Goal: Information Seeking & Learning: Learn about a topic

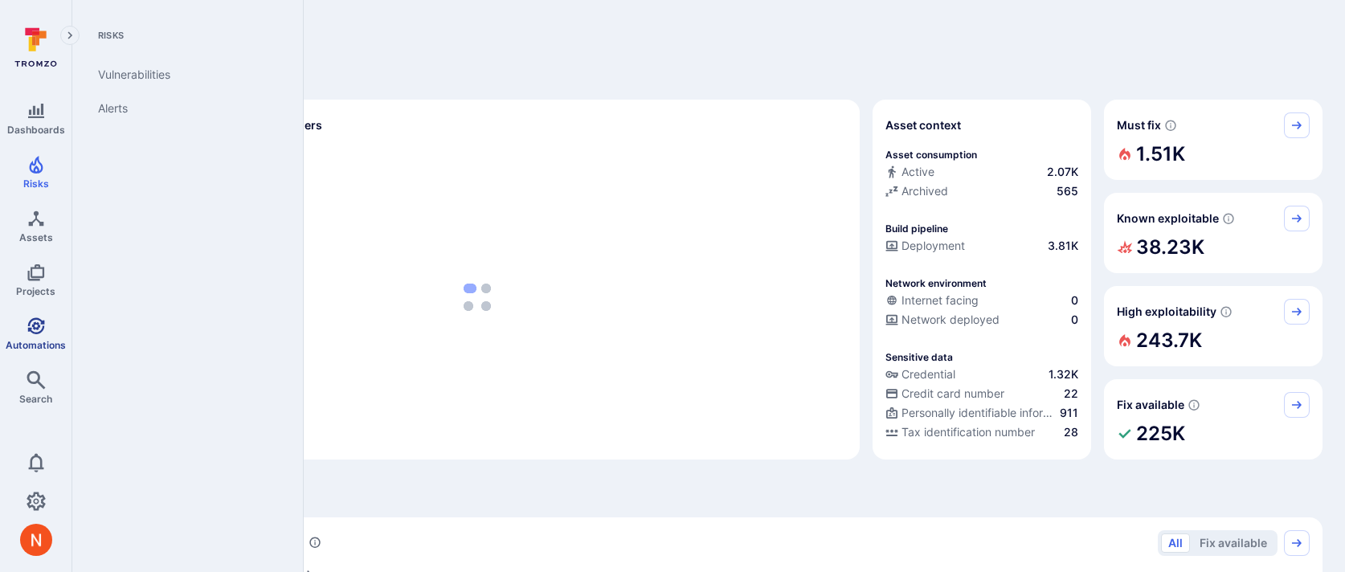
click at [31, 328] on icon "Automations" at bounding box center [36, 326] width 19 height 19
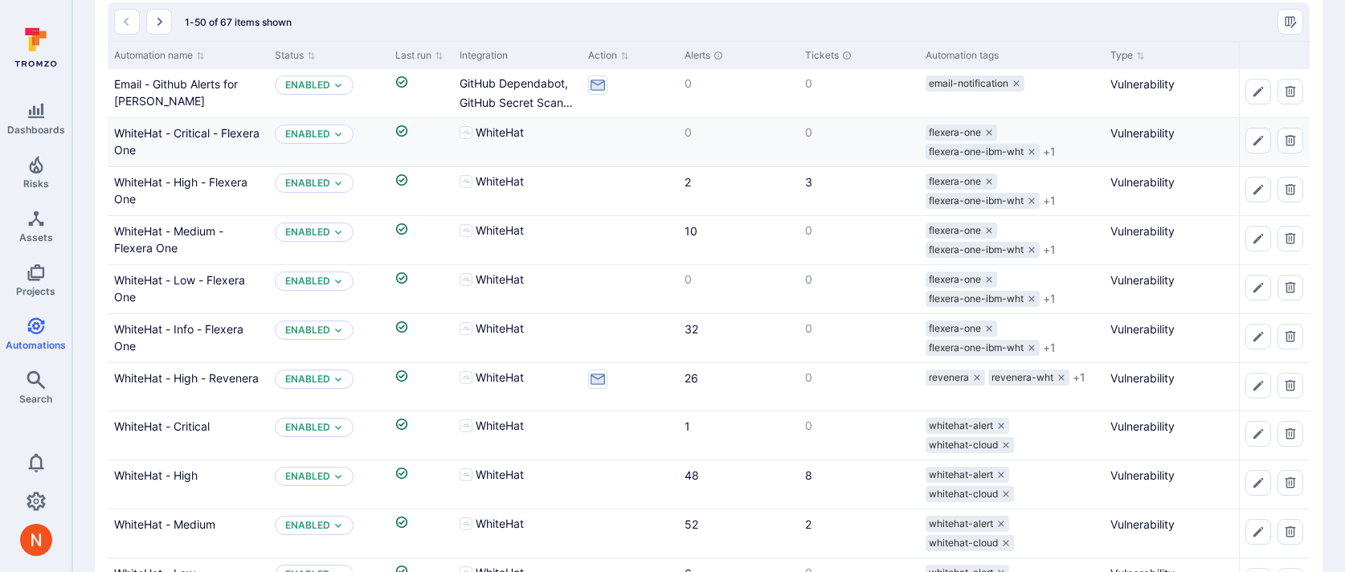
scroll to position [128, 0]
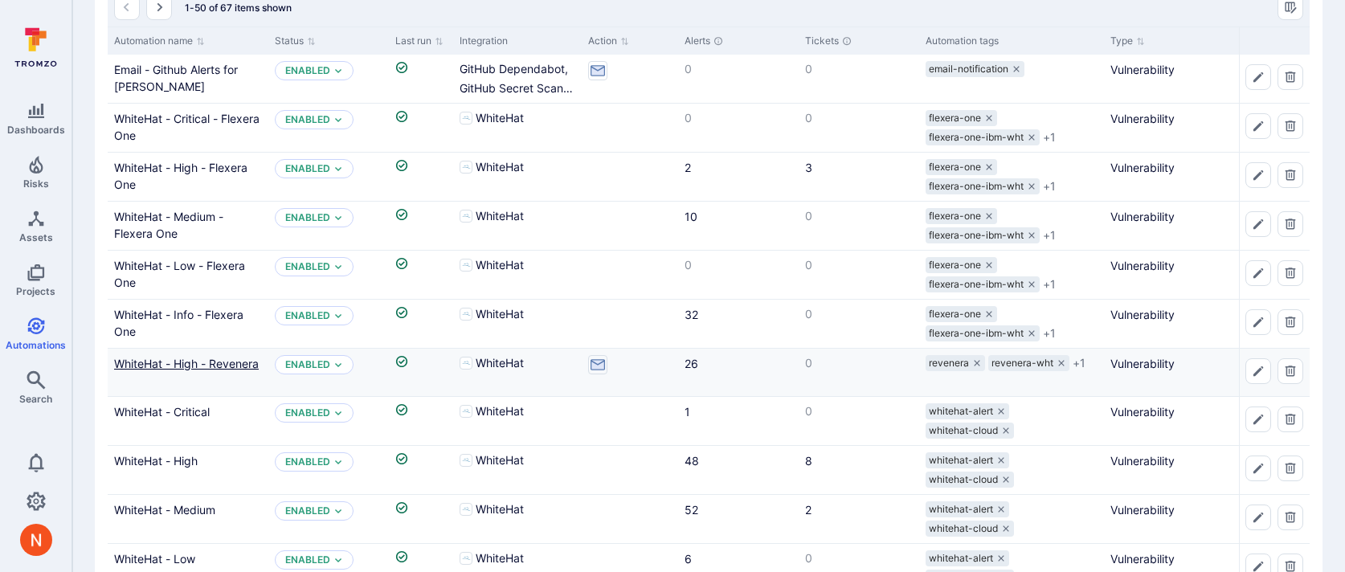
click at [208, 365] on link "WhiteHat - High - Revenera" at bounding box center [186, 364] width 145 height 14
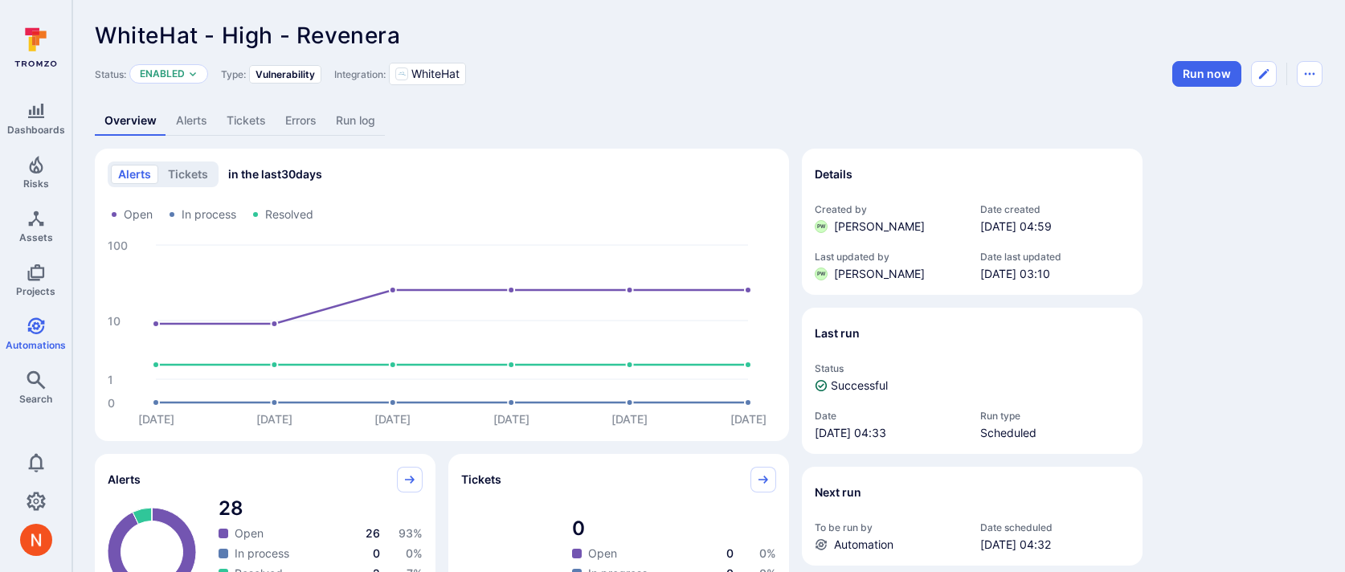
click at [354, 123] on link "Run log" at bounding box center [355, 121] width 59 height 30
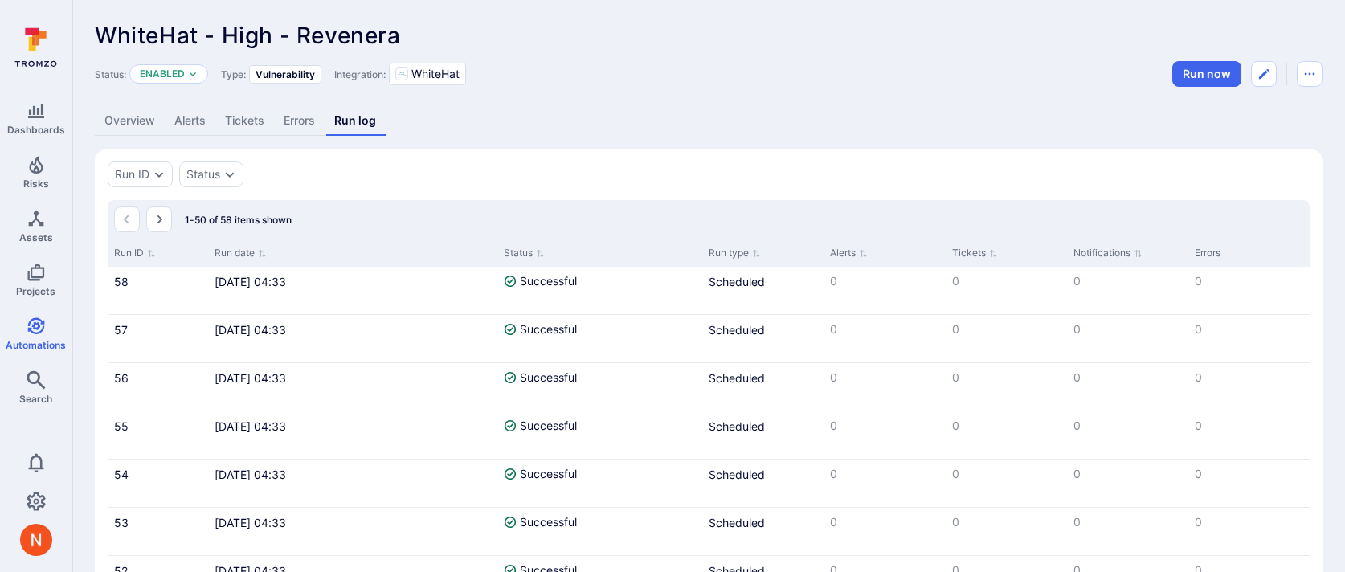
click at [269, 121] on link "Tickets" at bounding box center [244, 121] width 59 height 30
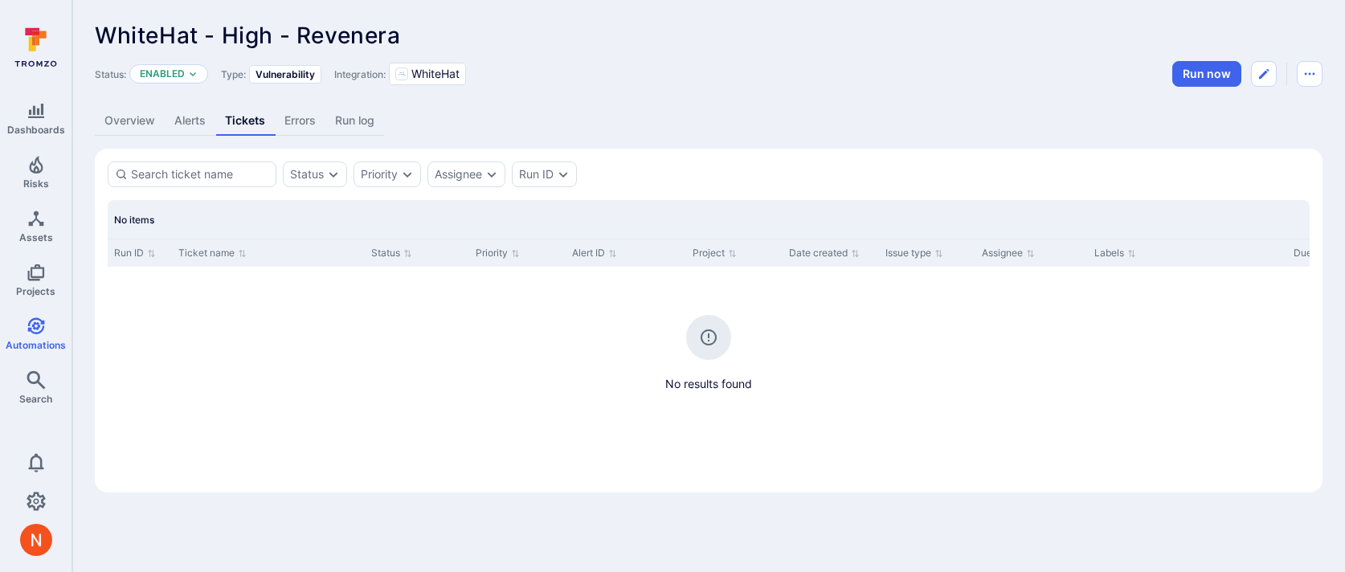
click at [310, 121] on link "Errors" at bounding box center [300, 121] width 51 height 30
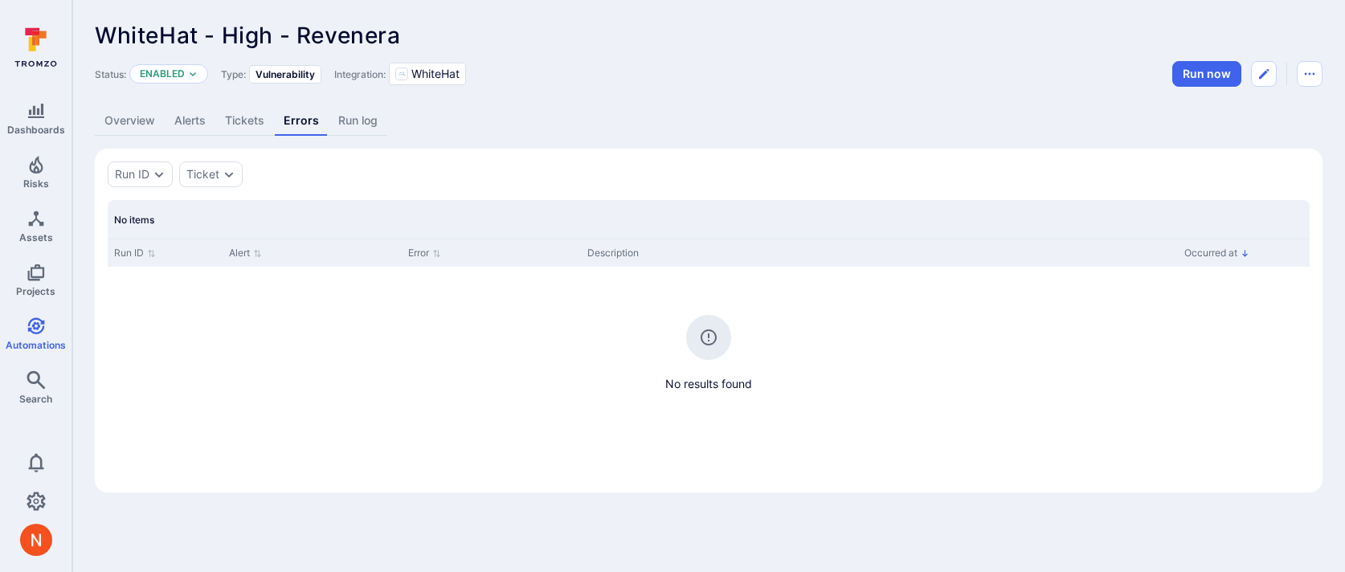
click at [181, 123] on link "Alerts" at bounding box center [190, 121] width 51 height 30
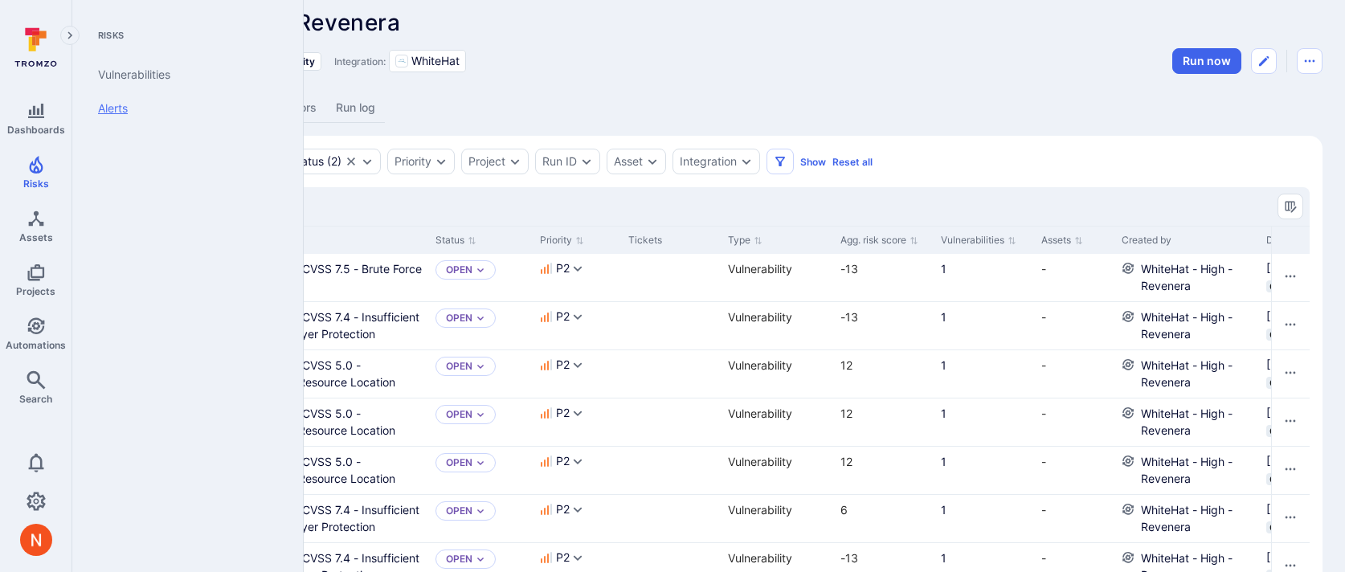
click at [118, 114] on link "Alerts" at bounding box center [184, 109] width 199 height 34
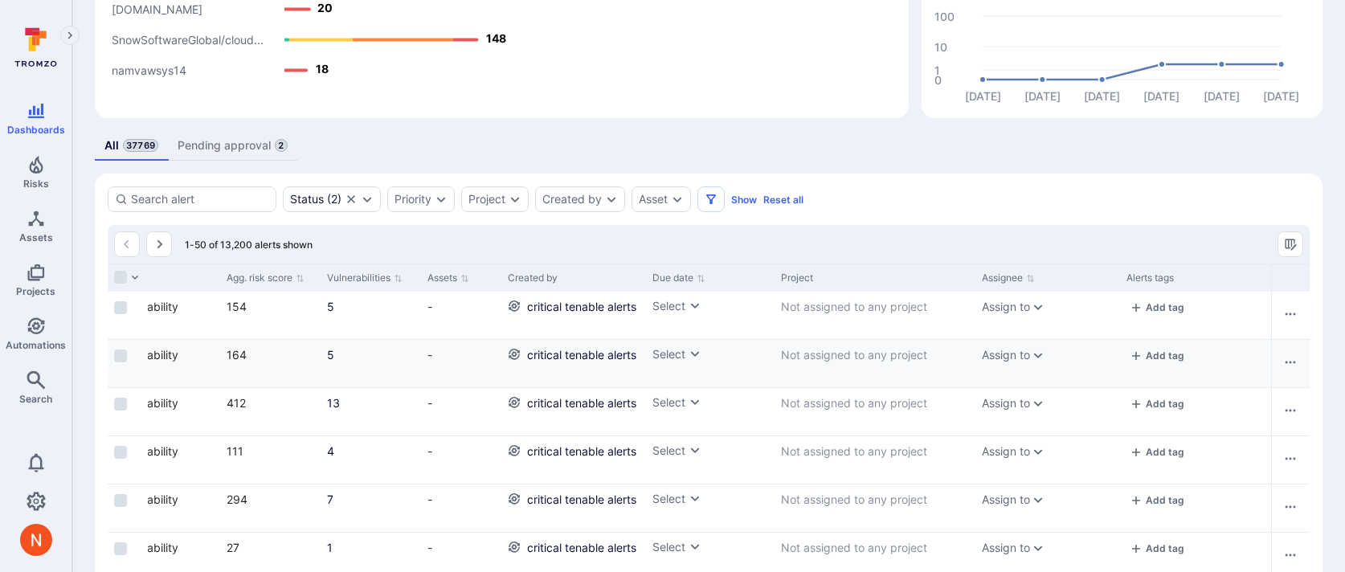
scroll to position [0, 985]
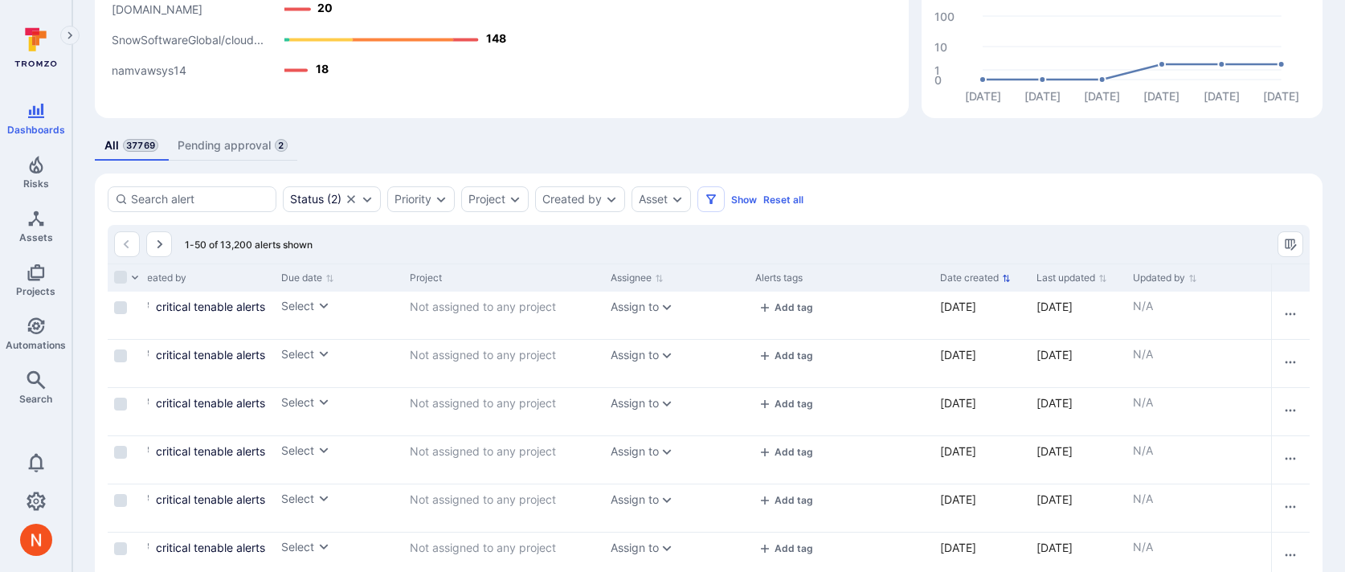
click at [990, 274] on button "Date created" at bounding box center [975, 278] width 71 height 13
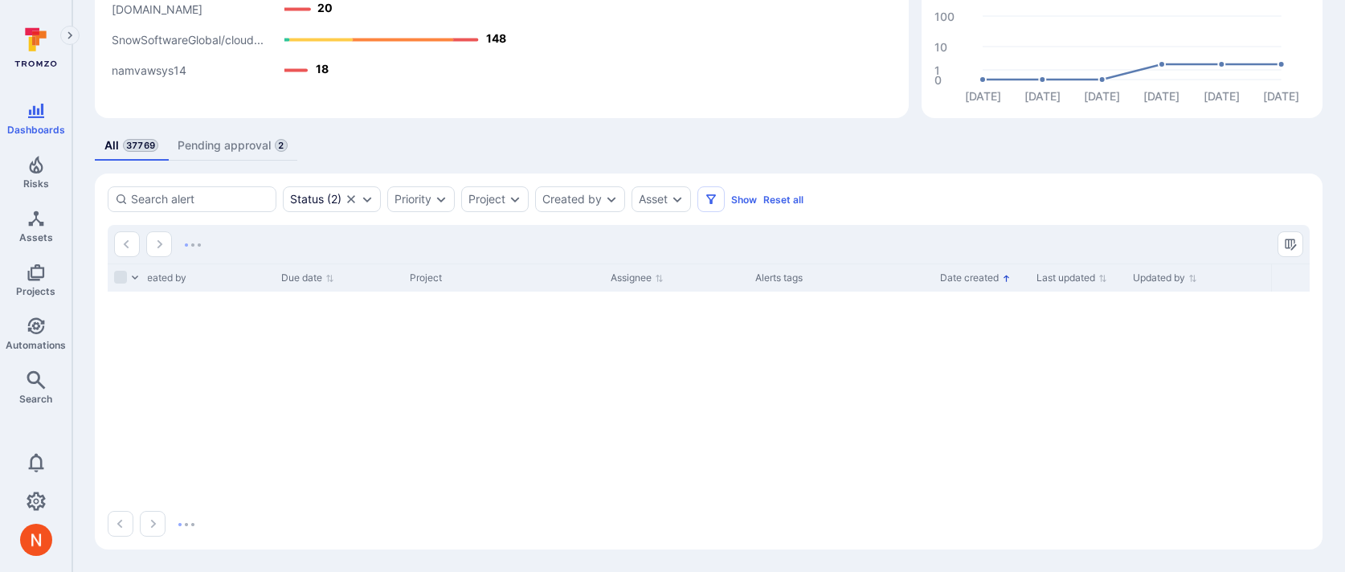
click at [990, 274] on button "Date created" at bounding box center [975, 278] width 71 height 13
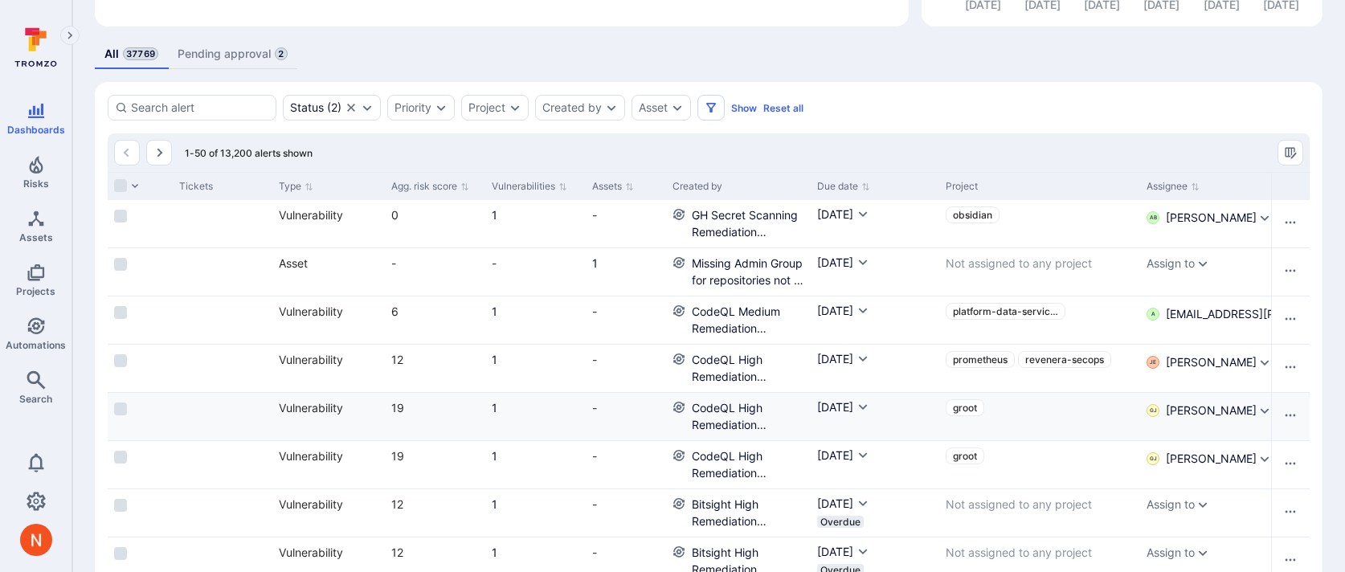
scroll to position [211, 0]
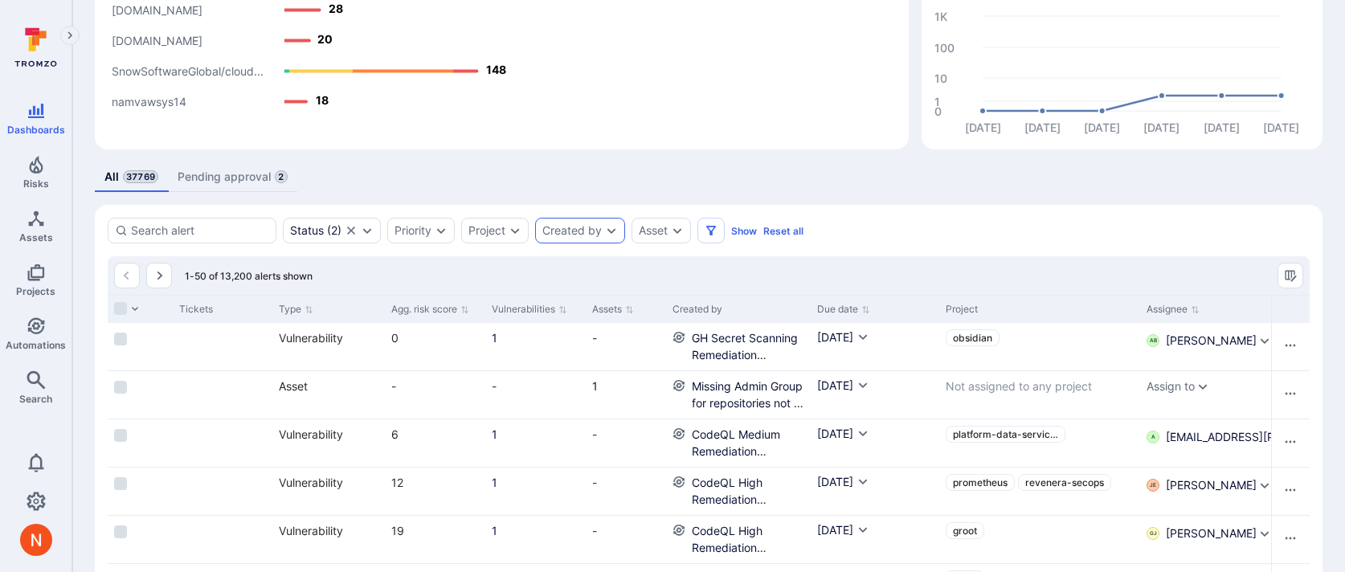
click at [591, 225] on div "Created by" at bounding box center [571, 230] width 59 height 13
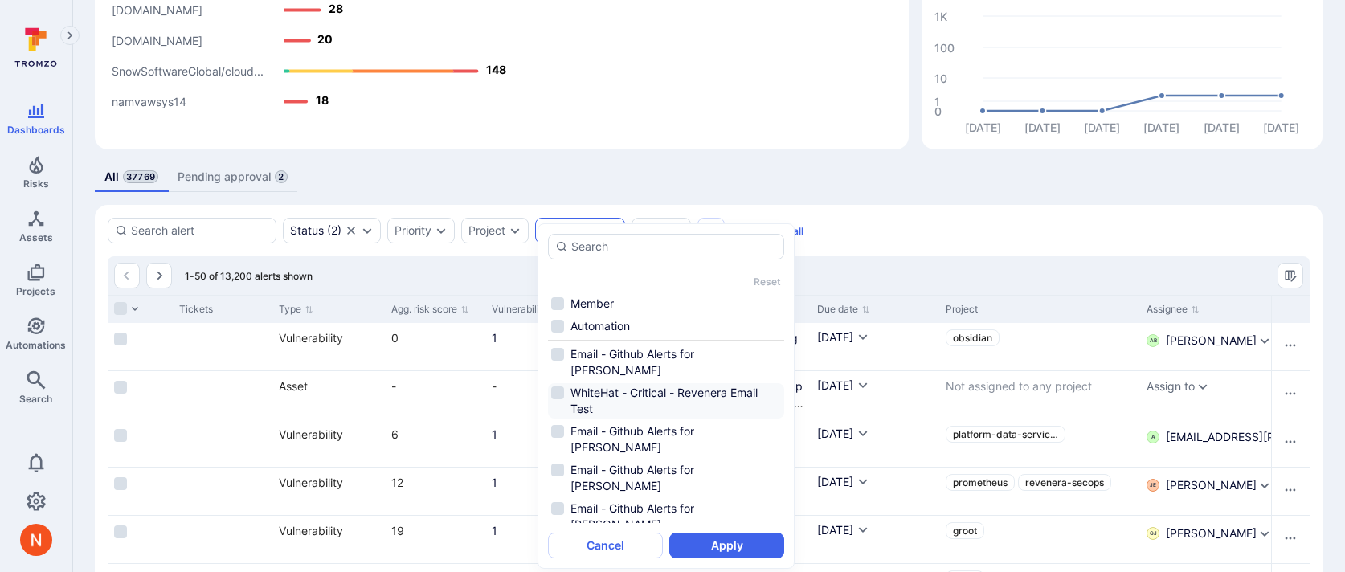
scroll to position [10, 0]
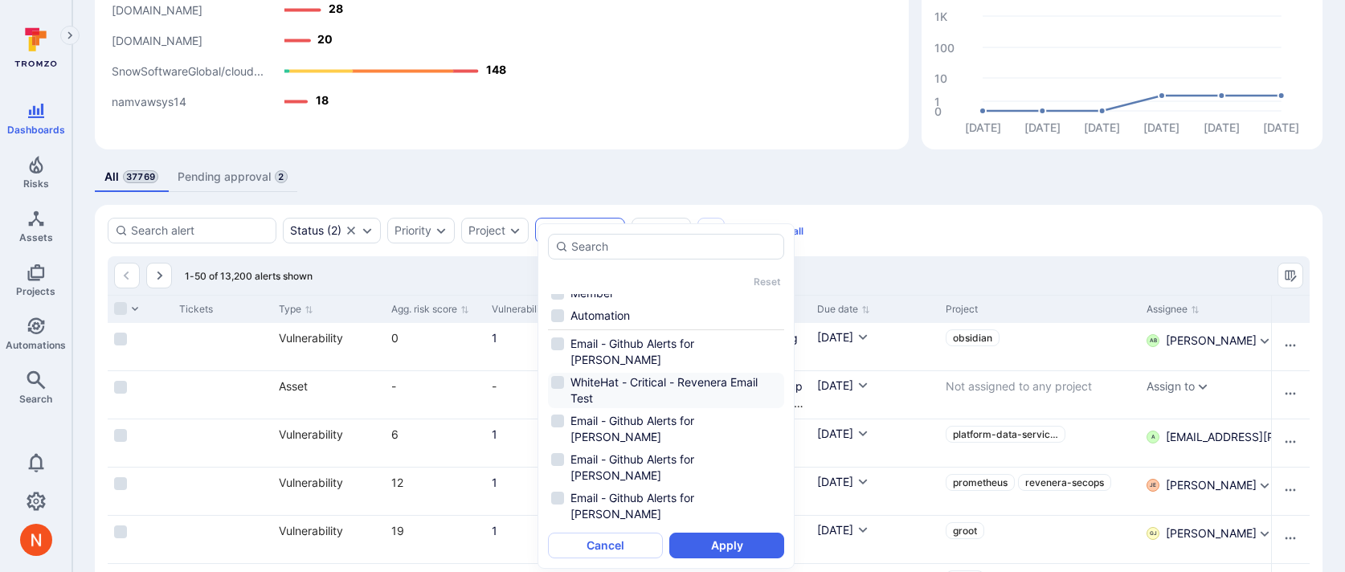
click at [657, 373] on li "WhiteHat - Critical - Revenera Email Test" at bounding box center [666, 390] width 236 height 35
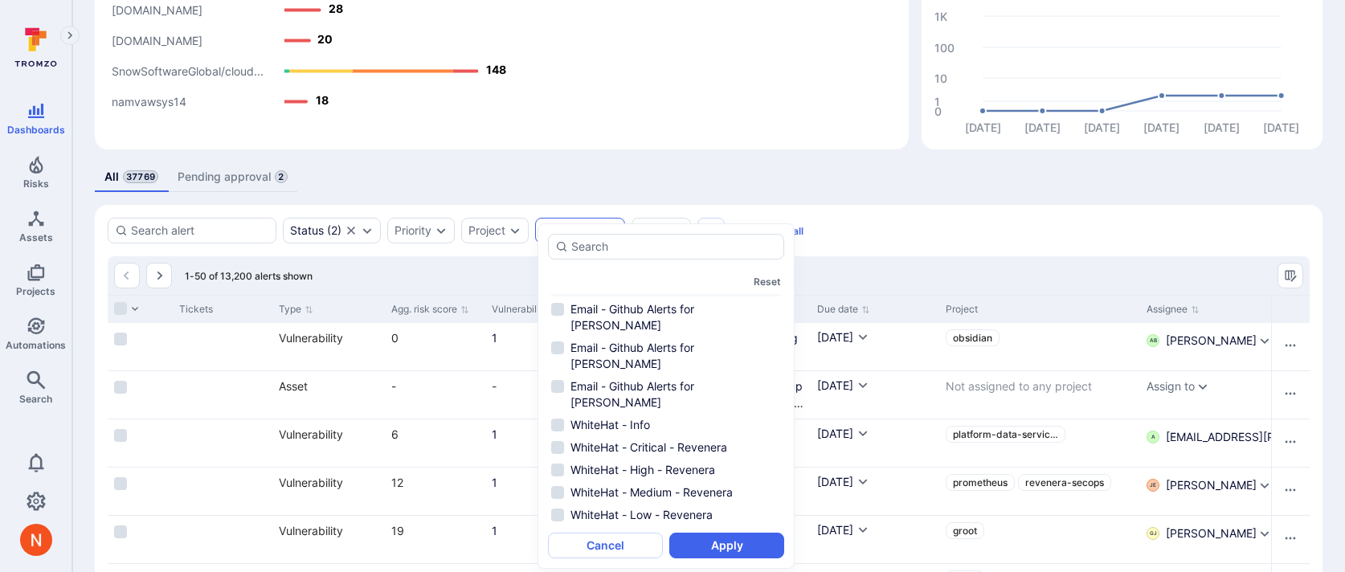
scroll to position [141, 0]
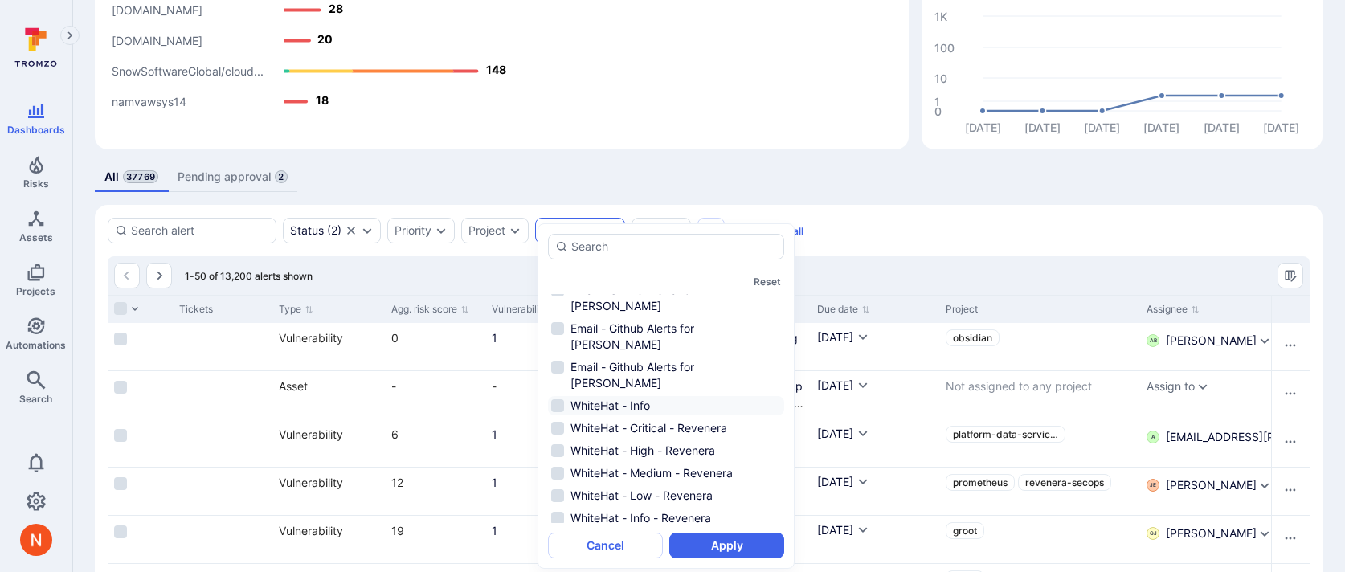
click at [655, 396] on li "WhiteHat - Info" at bounding box center [666, 405] width 236 height 19
click at [654, 419] on li "WhiteHat - Critical - Revenera" at bounding box center [666, 428] width 236 height 19
click at [655, 441] on li "WhiteHat - High - Revenera" at bounding box center [666, 450] width 236 height 19
click at [655, 464] on li "WhiteHat - Medium - Revenera" at bounding box center [666, 473] width 236 height 19
click at [655, 486] on li "WhiteHat - Low - Revenera" at bounding box center [666, 495] width 236 height 19
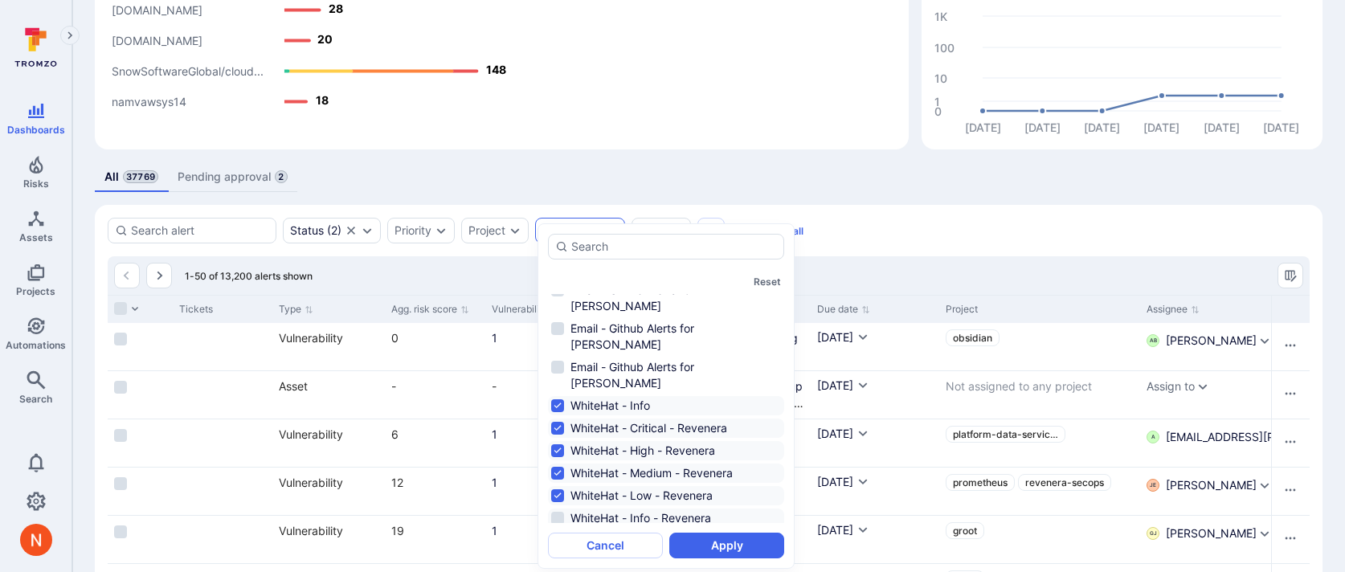
click at [657, 509] on li "WhiteHat - Info - Revenera" at bounding box center [666, 518] width 236 height 19
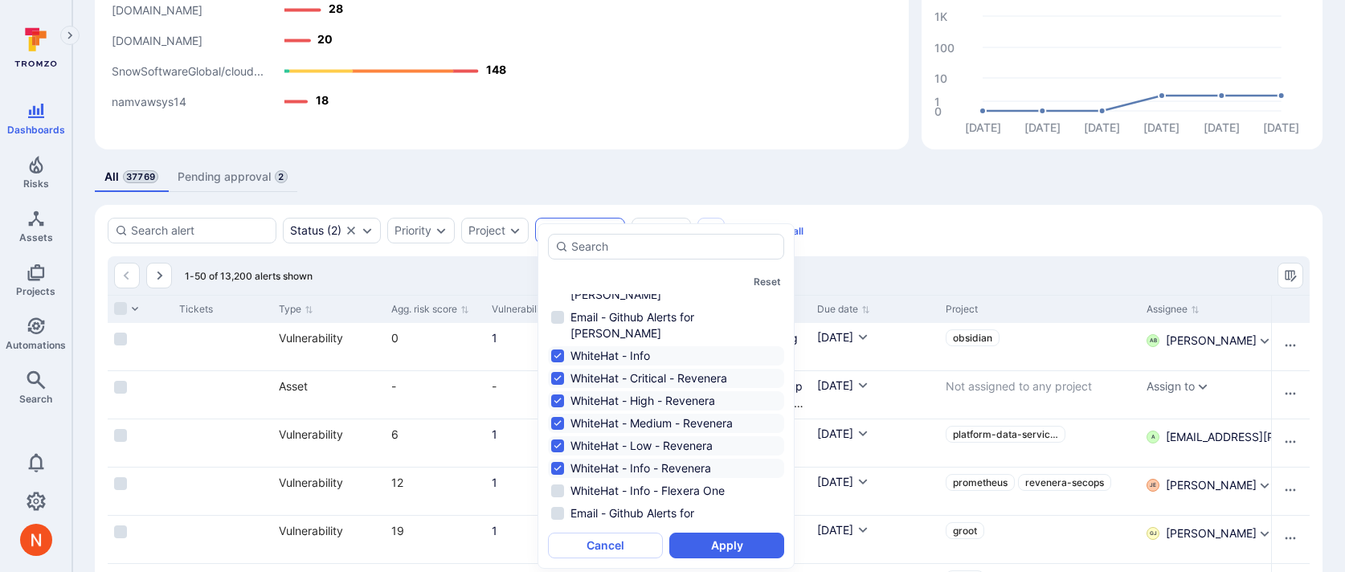
scroll to position [211, 0]
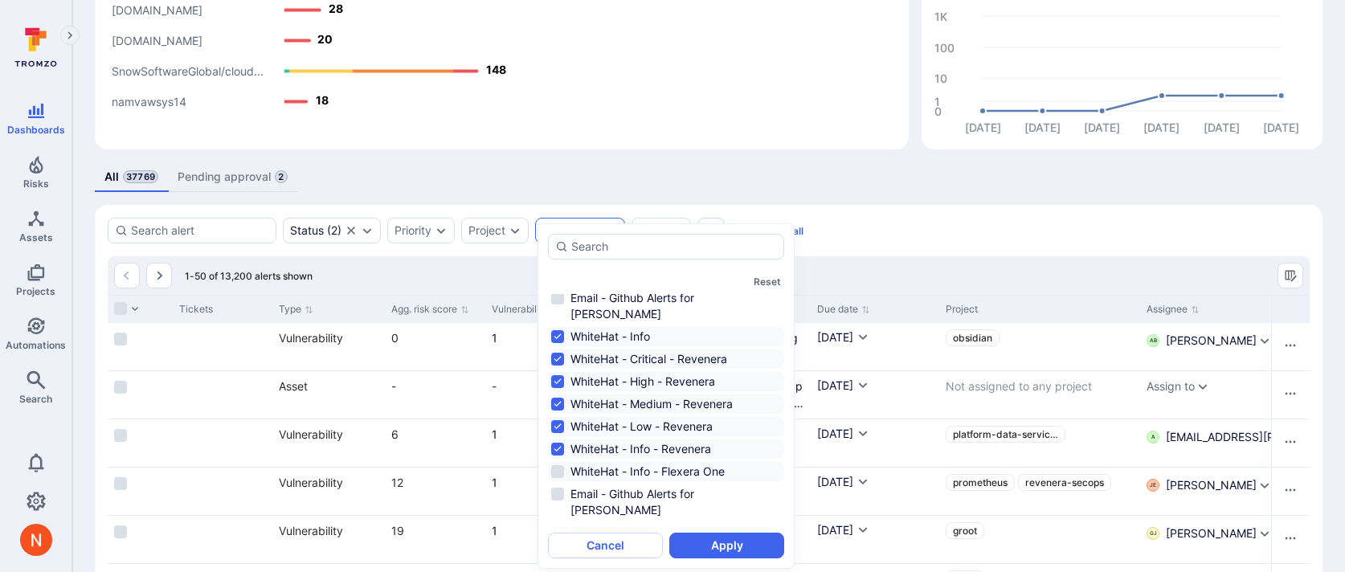
click at [669, 462] on li "WhiteHat - Info - Flexera One" at bounding box center [666, 471] width 236 height 19
click at [694, 540] on button "Apply" at bounding box center [726, 546] width 115 height 26
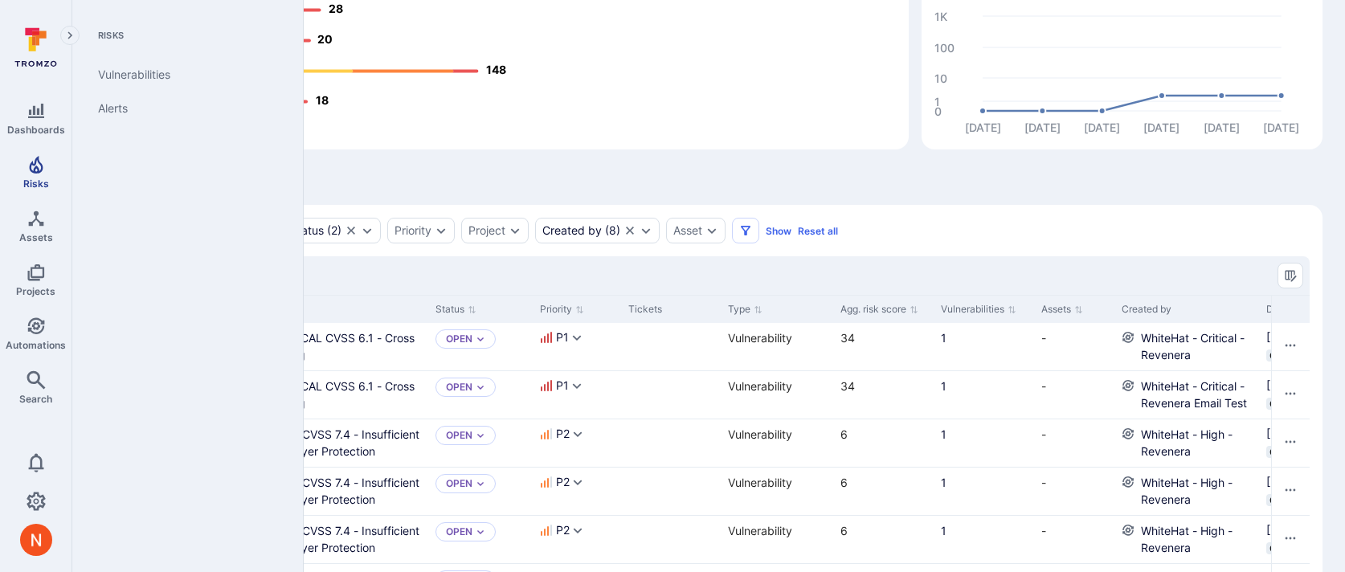
click at [31, 163] on icon "Risks" at bounding box center [36, 165] width 14 height 18
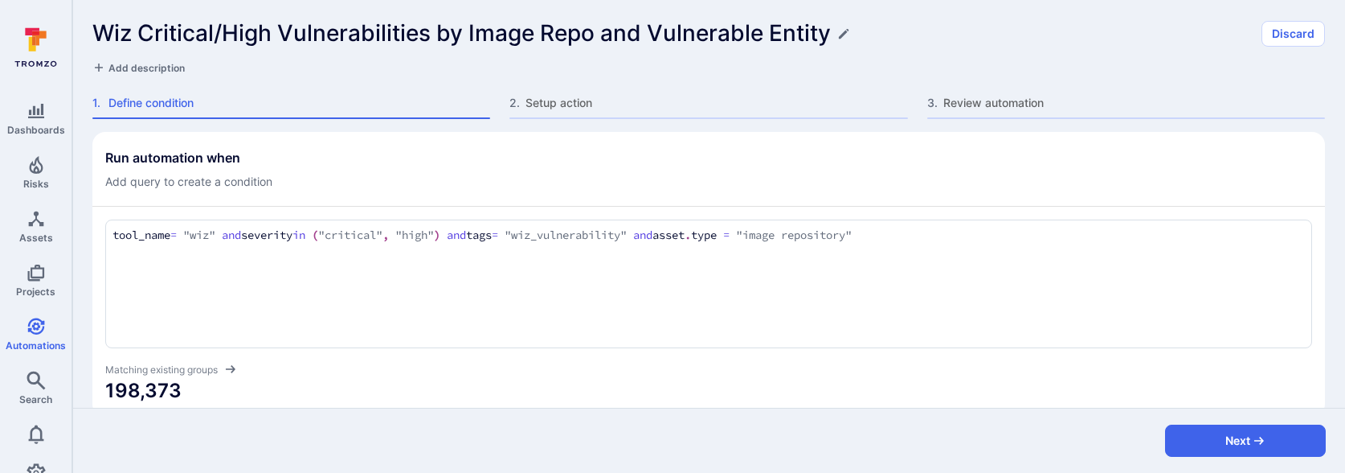
click at [452, 223] on div "tool_name = "wiz" and severity in ("critical", "high") and tags = "wiz_vulnerab…" at bounding box center [708, 283] width 1207 height 129
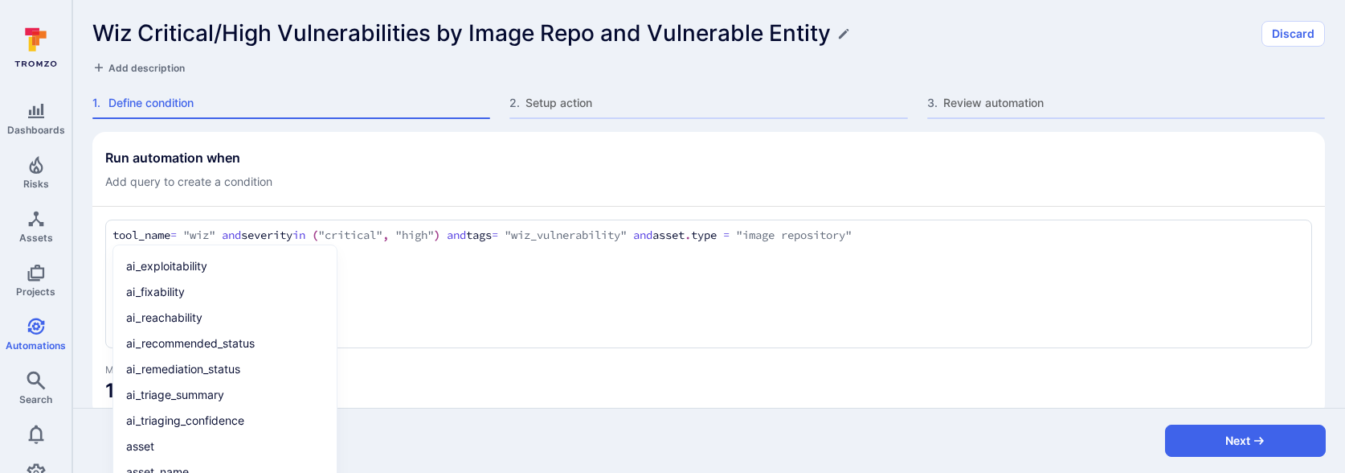
click at [452, 237] on textarea "tool_name = "wiz" and severity in ("critical", "high") and tags = "wiz_vulnerab…" at bounding box center [709, 236] width 1193 height 18
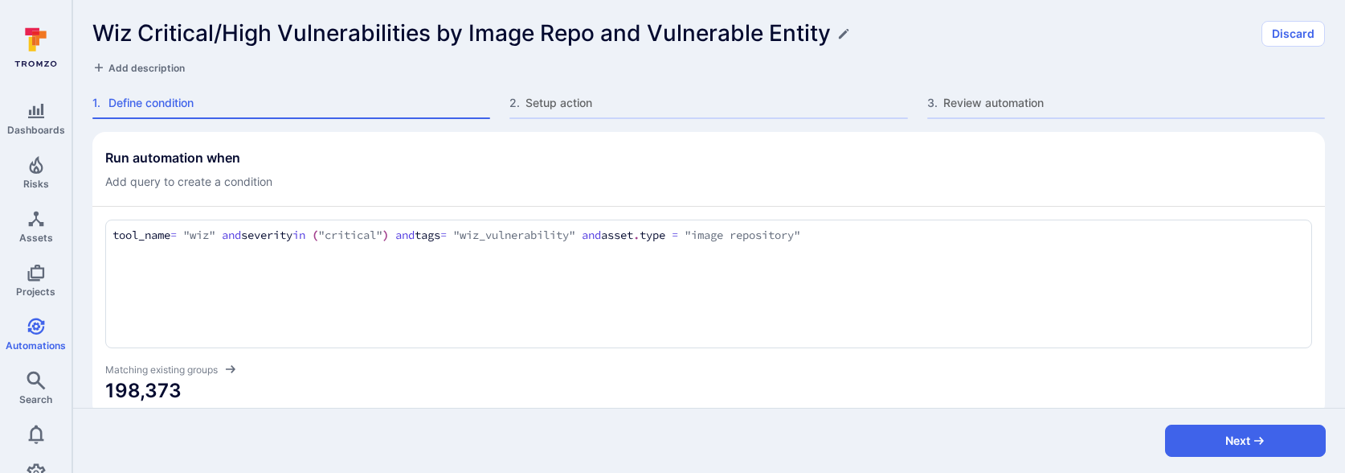
type textarea "tool_name = "wiz" and severity in ("critical") and tags = "wiz_vulnerability" a…"
click at [473, 383] on span "198,373" at bounding box center [708, 391] width 1207 height 26
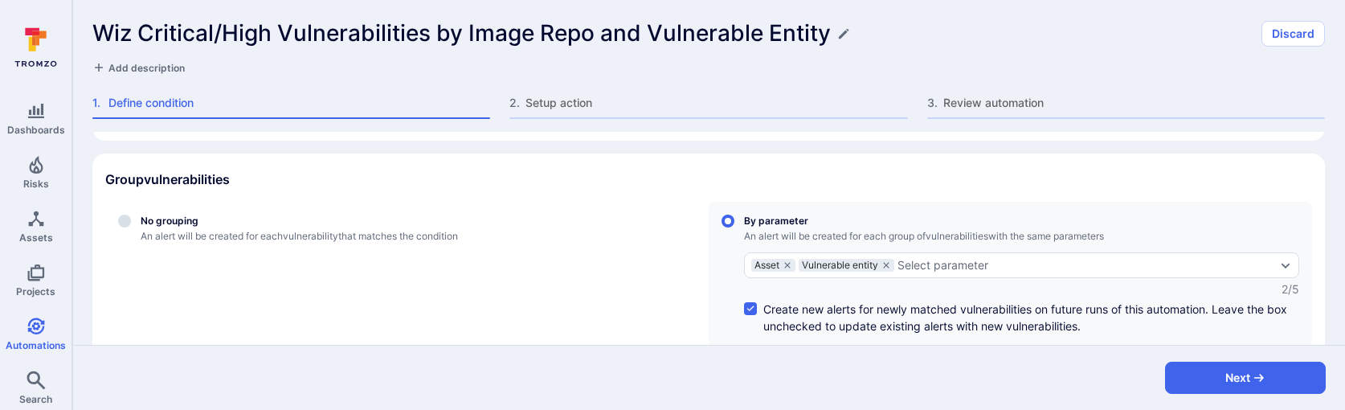
scroll to position [275, 0]
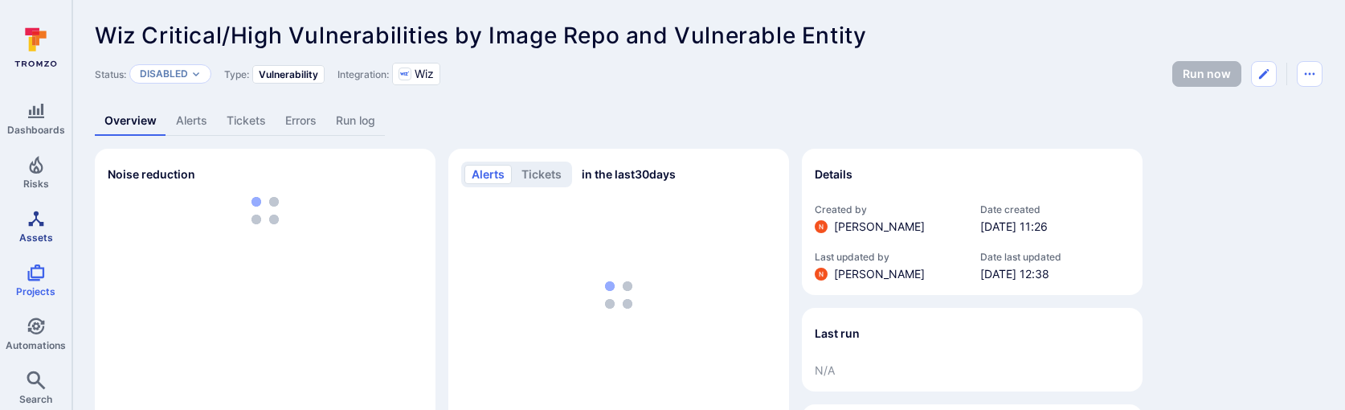
click at [44, 229] on link "Assets" at bounding box center [36, 226] width 72 height 47
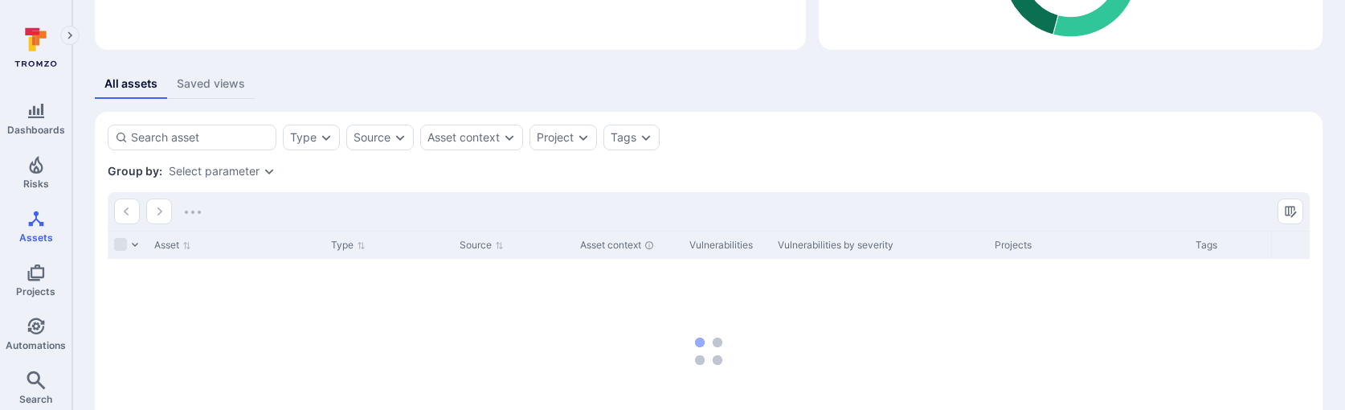
scroll to position [293, 0]
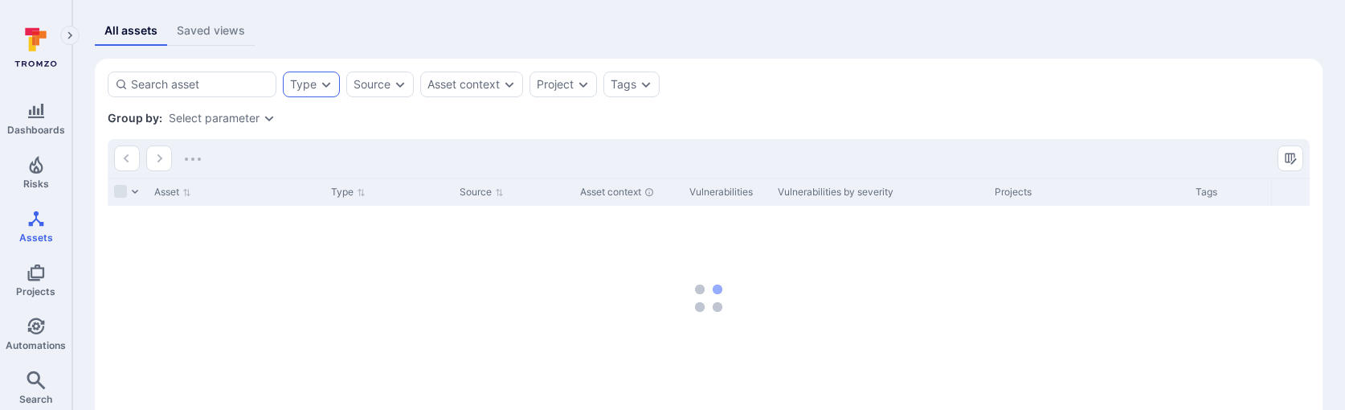
click at [305, 86] on div "Type" at bounding box center [303, 84] width 27 height 13
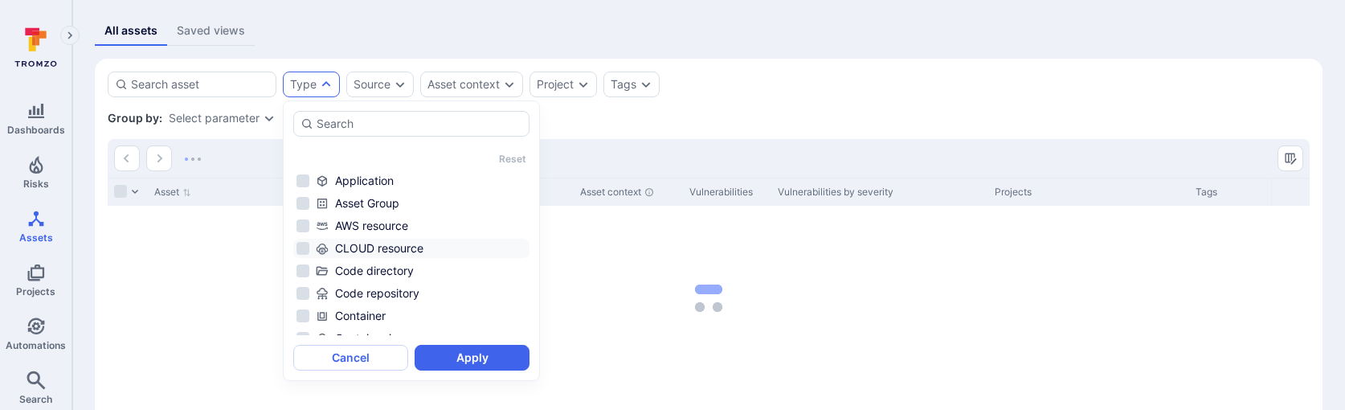
scroll to position [105, 0]
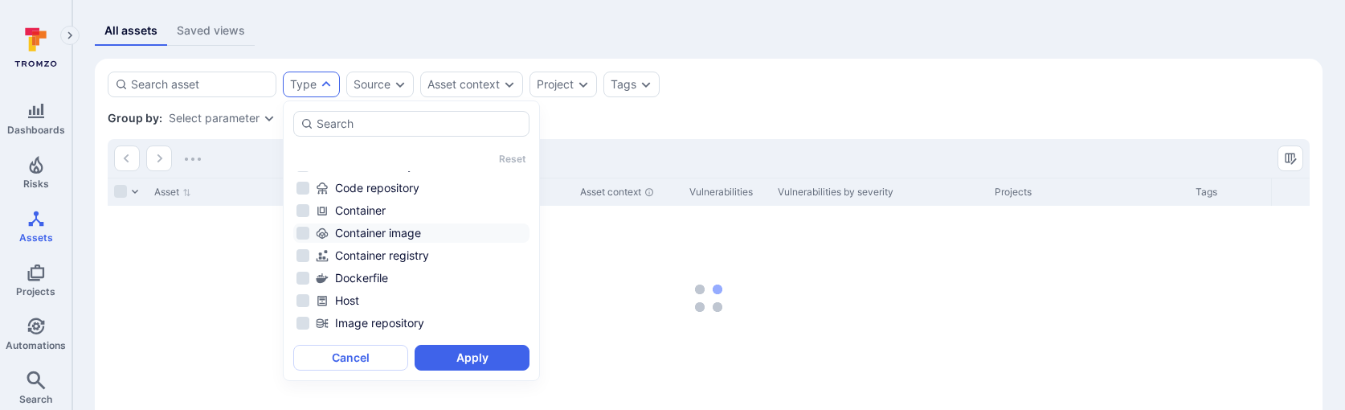
click at [405, 242] on li "Container image" at bounding box center [411, 232] width 236 height 19
click at [454, 355] on button "Apply" at bounding box center [472, 358] width 115 height 26
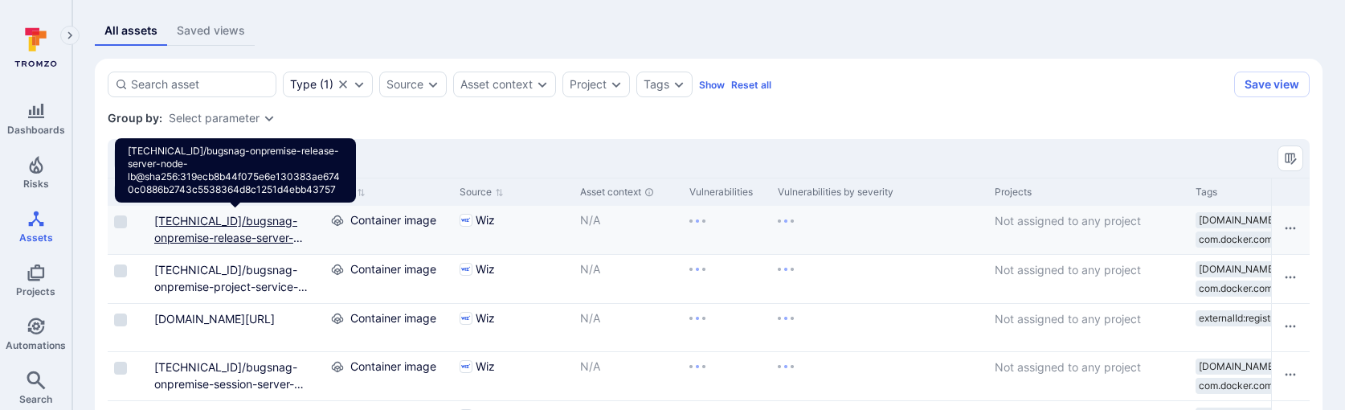
click at [222, 241] on link "10.138.0.84:9874/bugsnag-onpremise-release-server-node-lb@sha256:319ecb8b44f075…" at bounding box center [235, 271] width 163 height 115
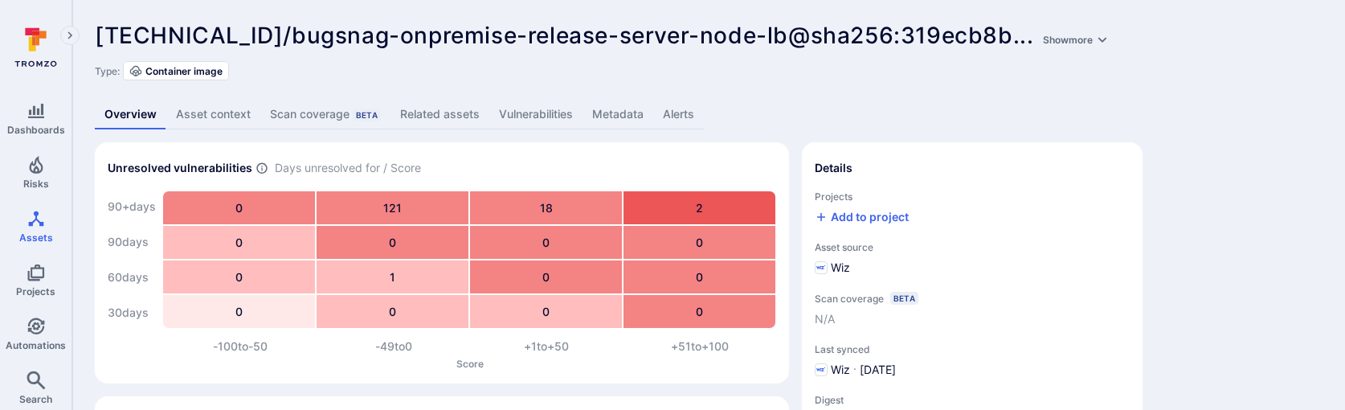
click at [613, 116] on link "Metadata" at bounding box center [618, 115] width 71 height 30
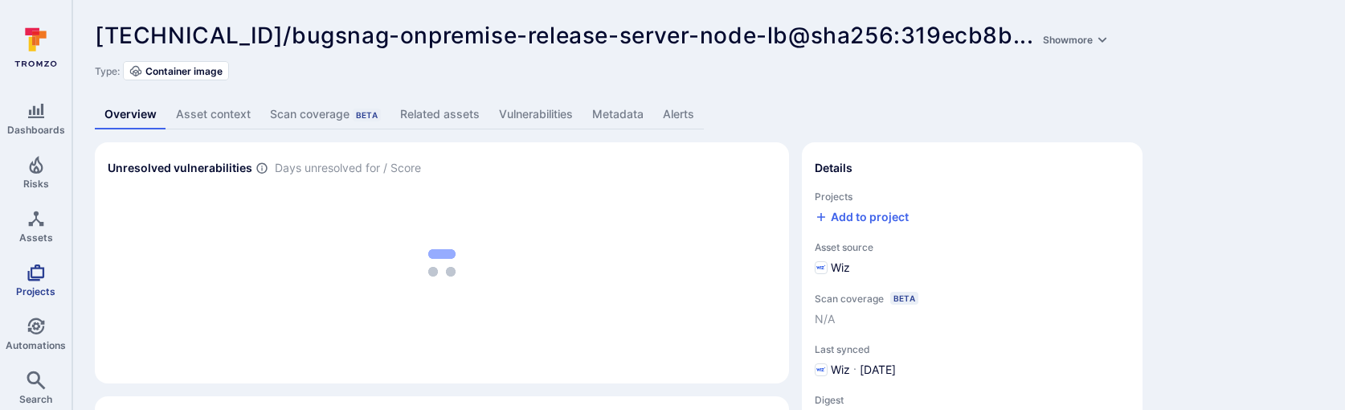
scroll to position [115, 0]
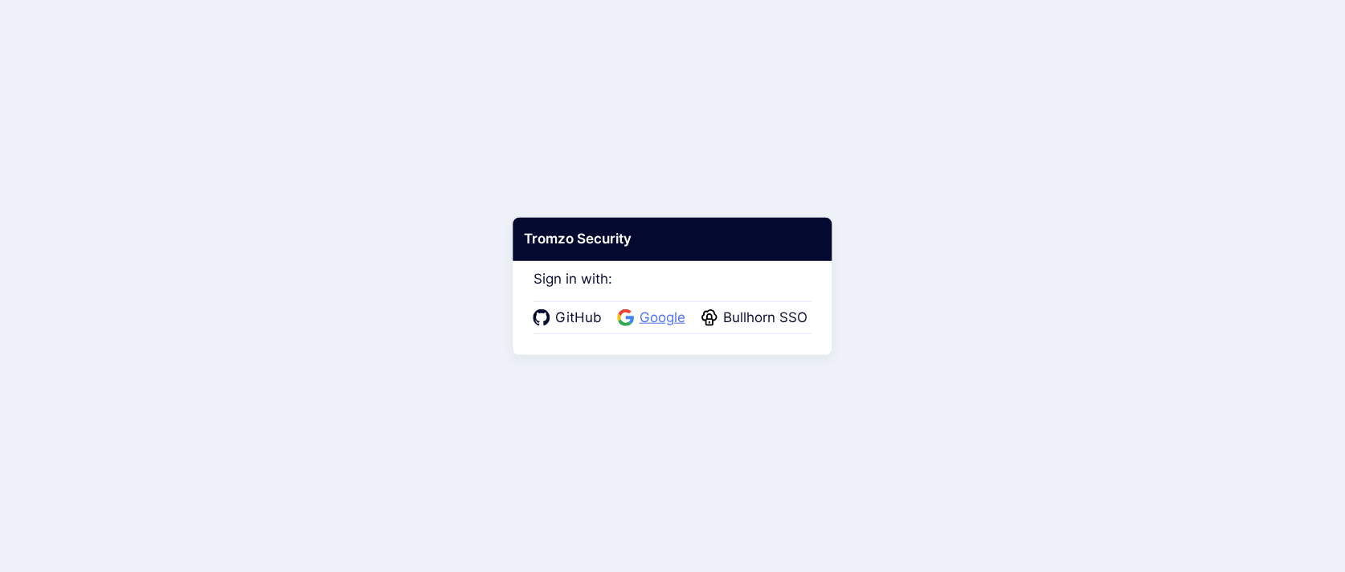
click at [660, 313] on span "Google" at bounding box center [662, 318] width 55 height 21
